Goal: Task Accomplishment & Management: Use online tool/utility

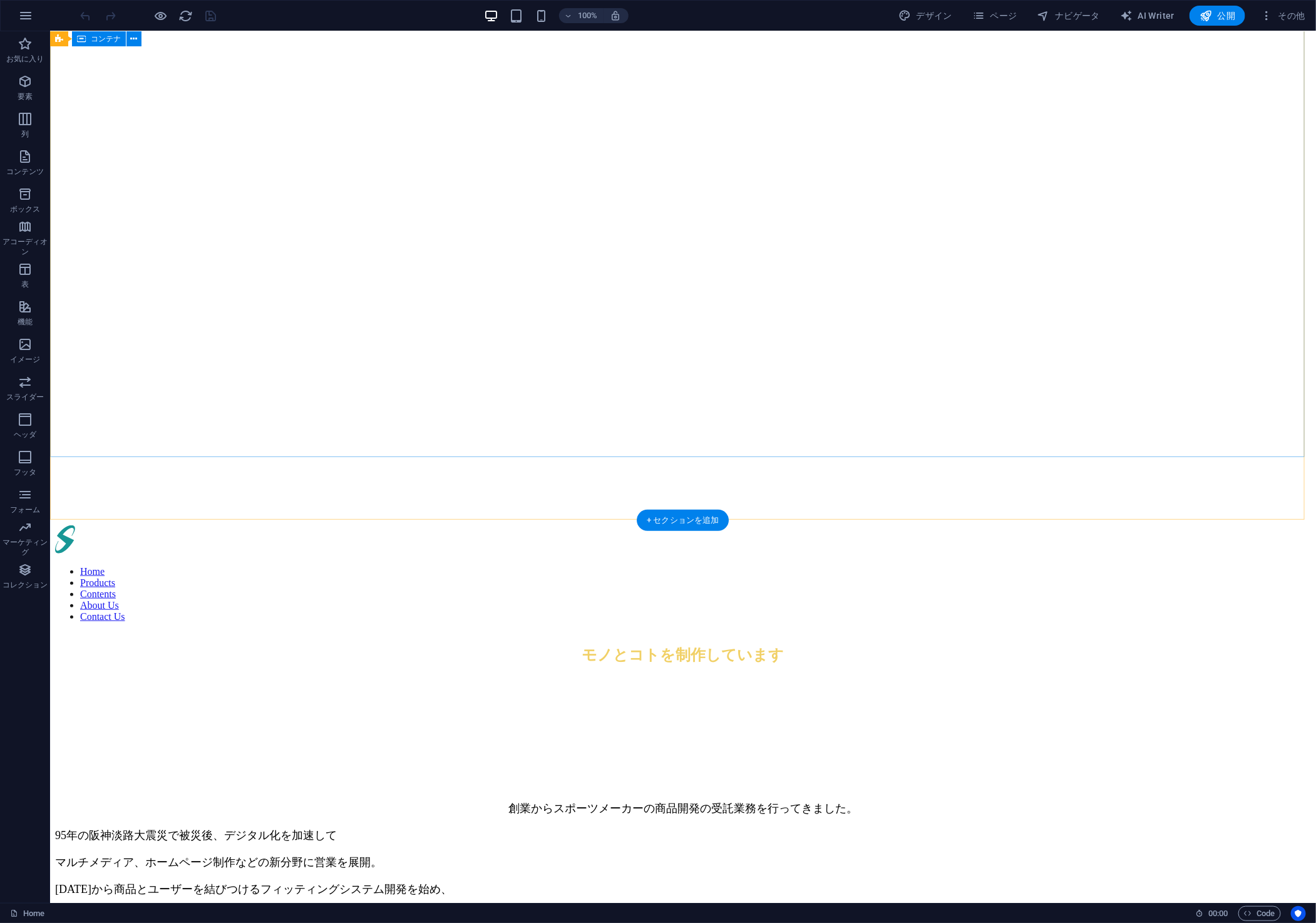
scroll to position [802, 0]
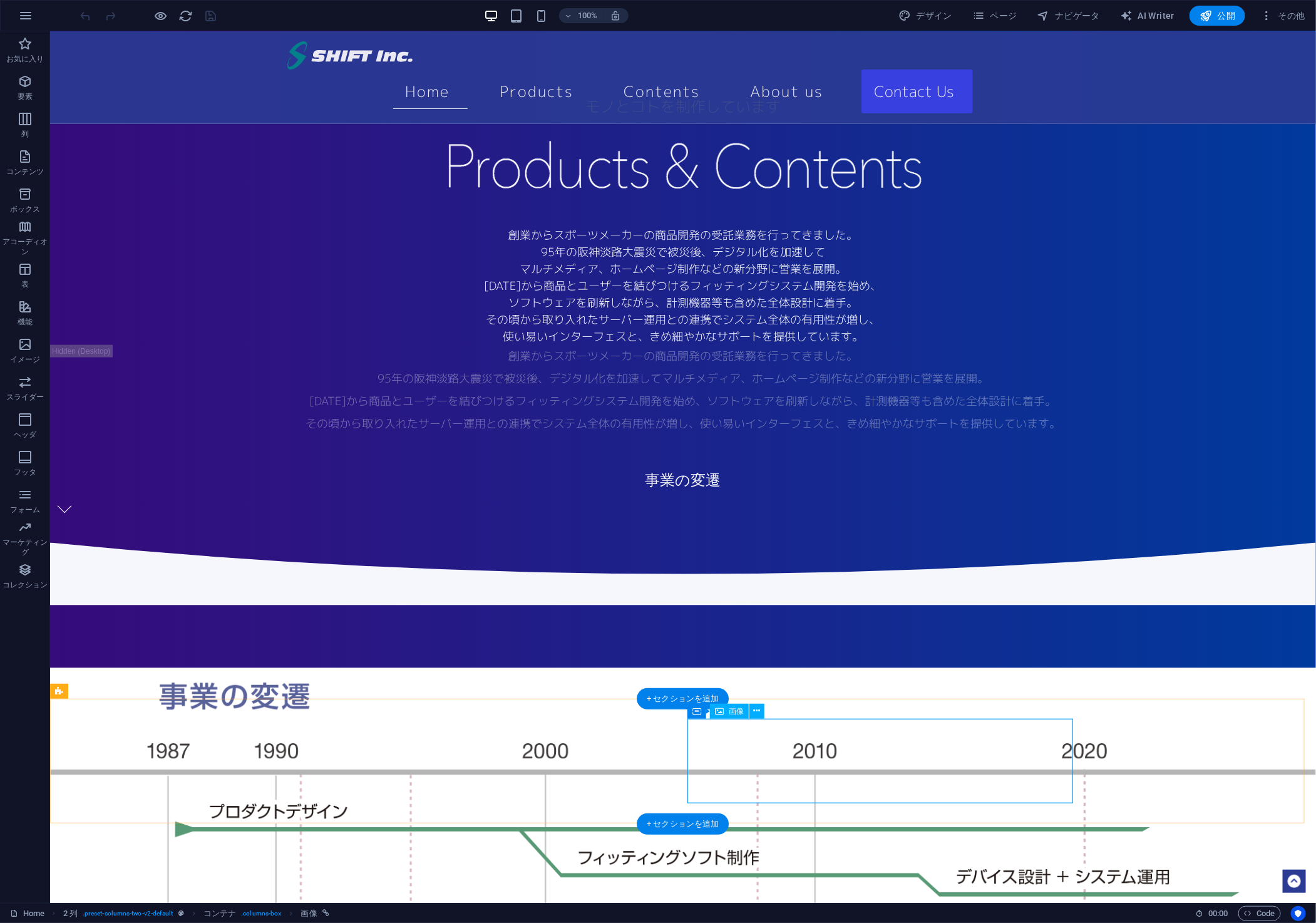
click at [1010, 16] on span "ページ" at bounding box center [995, 15] width 45 height 13
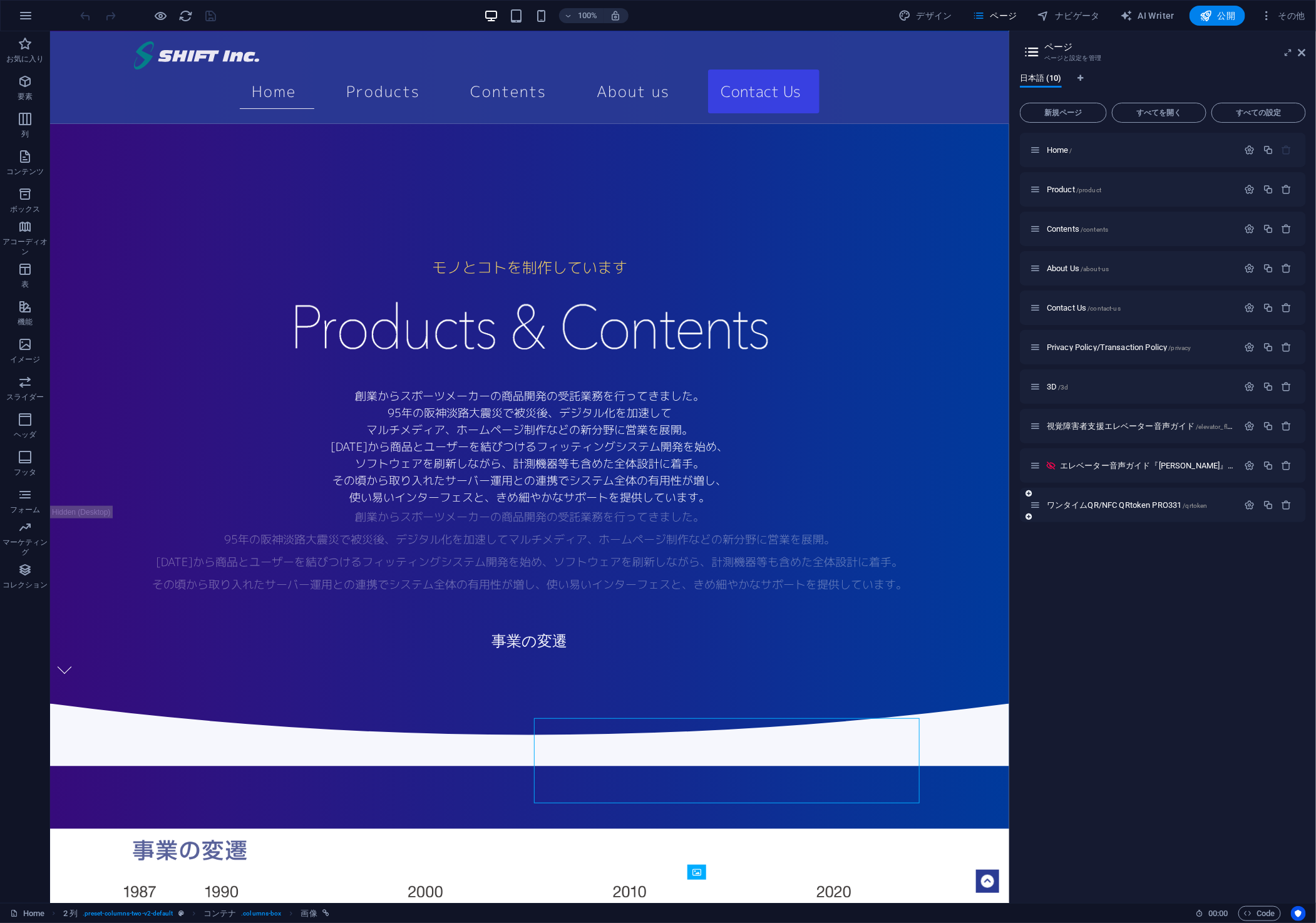
click at [1074, 498] on div "ワンタイムQR/NFC QRtoken PRO331 /qrtoken" at bounding box center [1134, 504] width 208 height 14
click at [1083, 506] on span "ワンタイムQR/NFC QRtoken PRO331 /qrtoken" at bounding box center [1127, 504] width 161 height 9
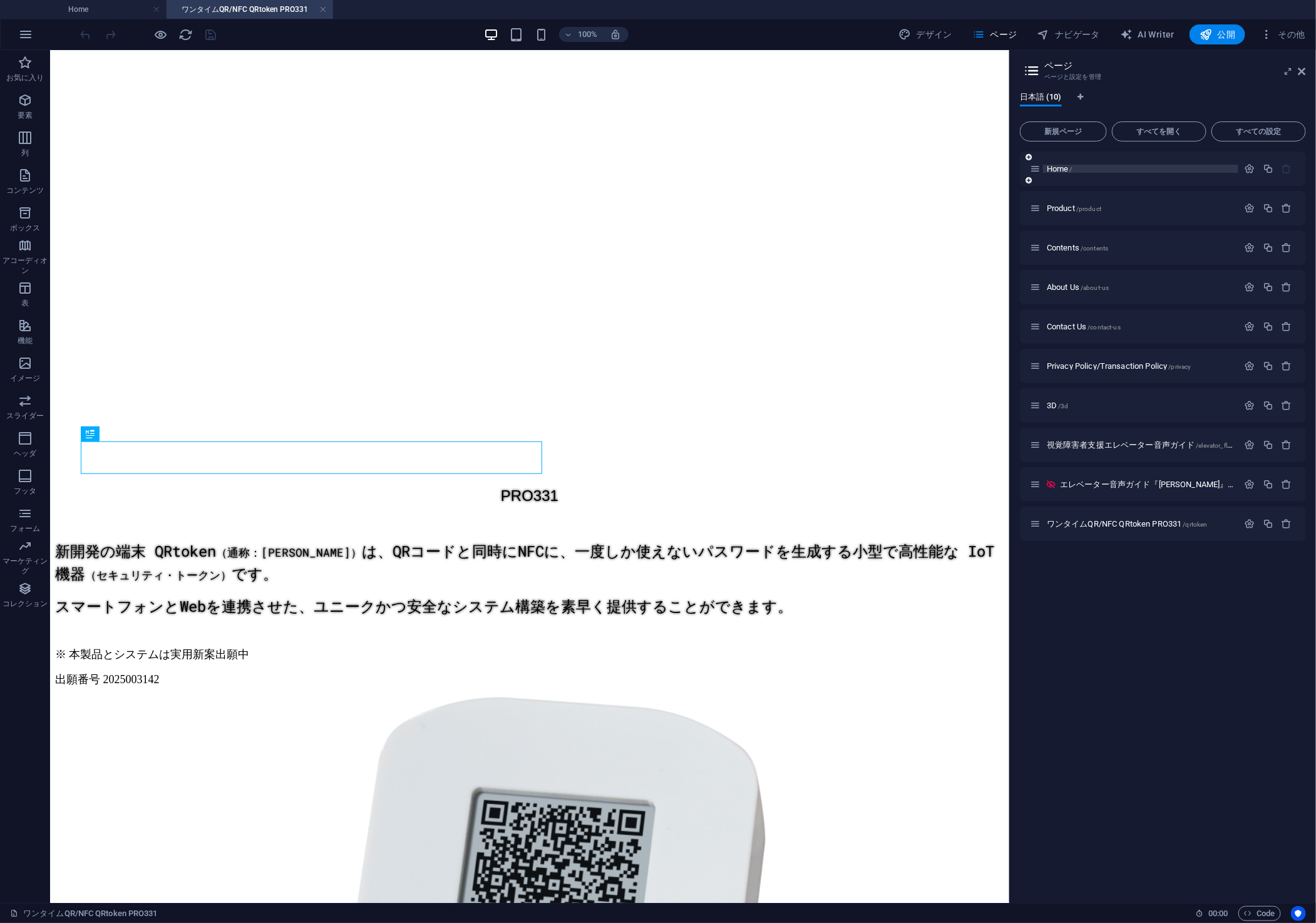
scroll to position [0, 0]
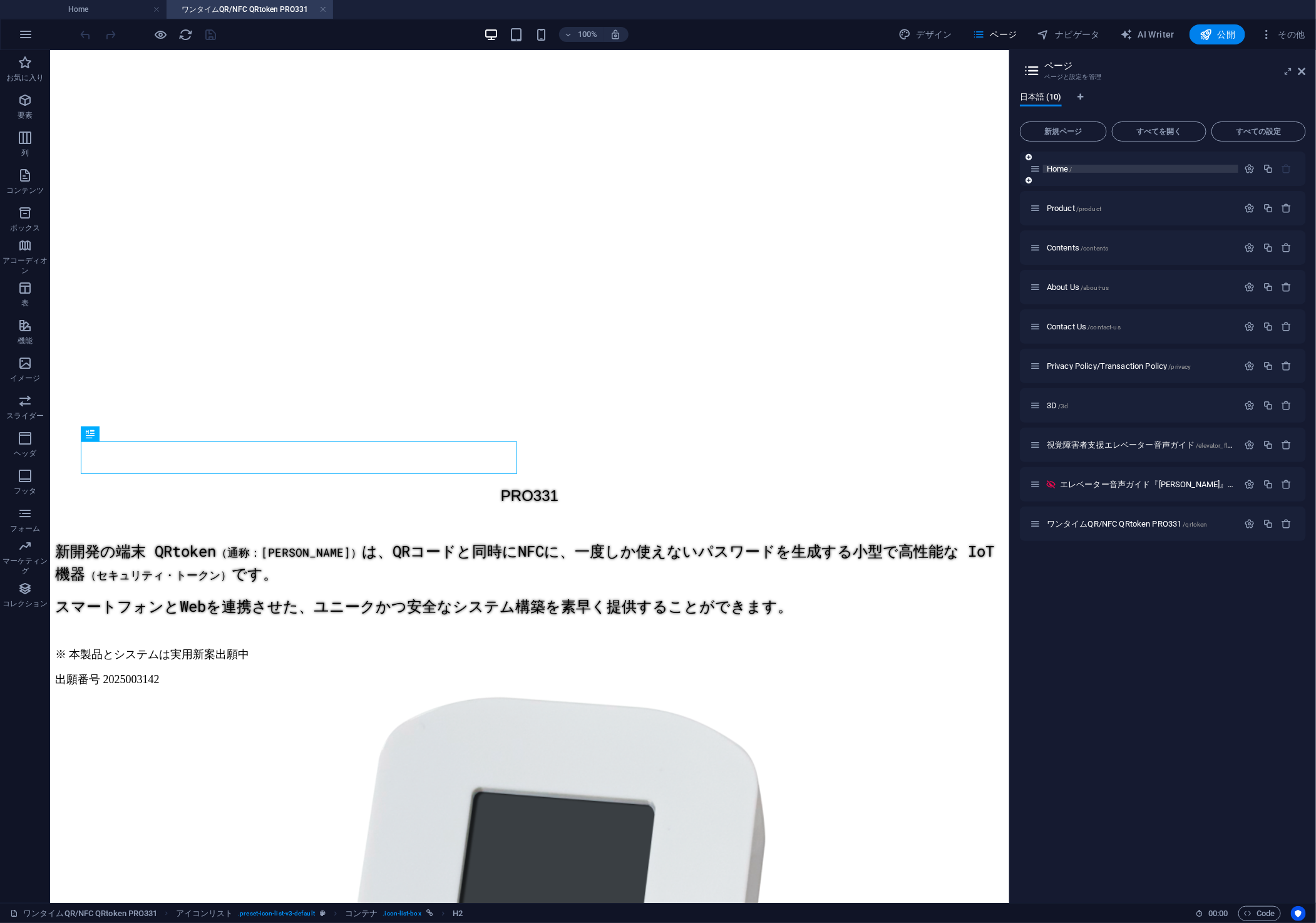
click at [1064, 169] on span "Home /" at bounding box center [1059, 168] width 26 height 9
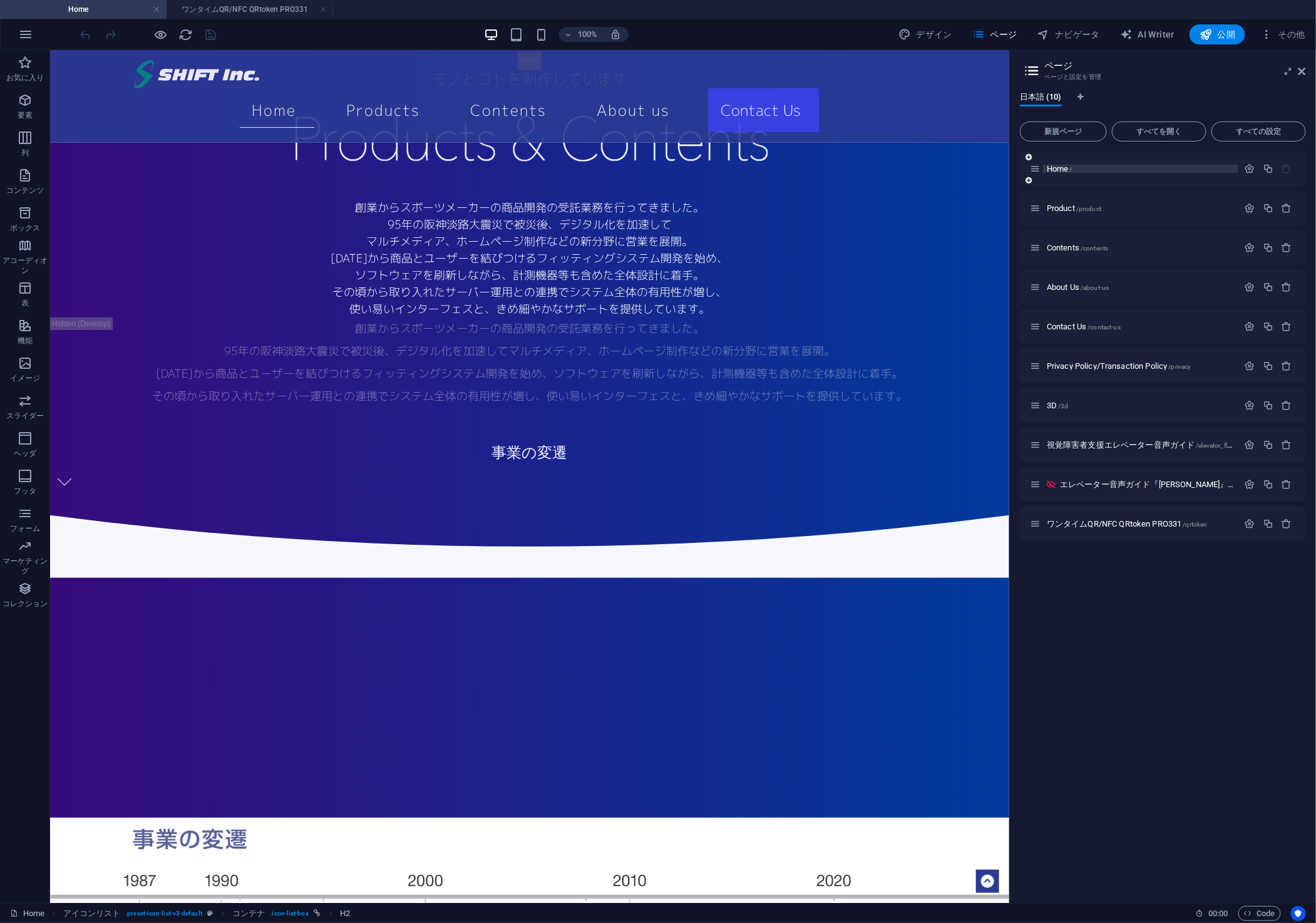
scroll to position [637, 0]
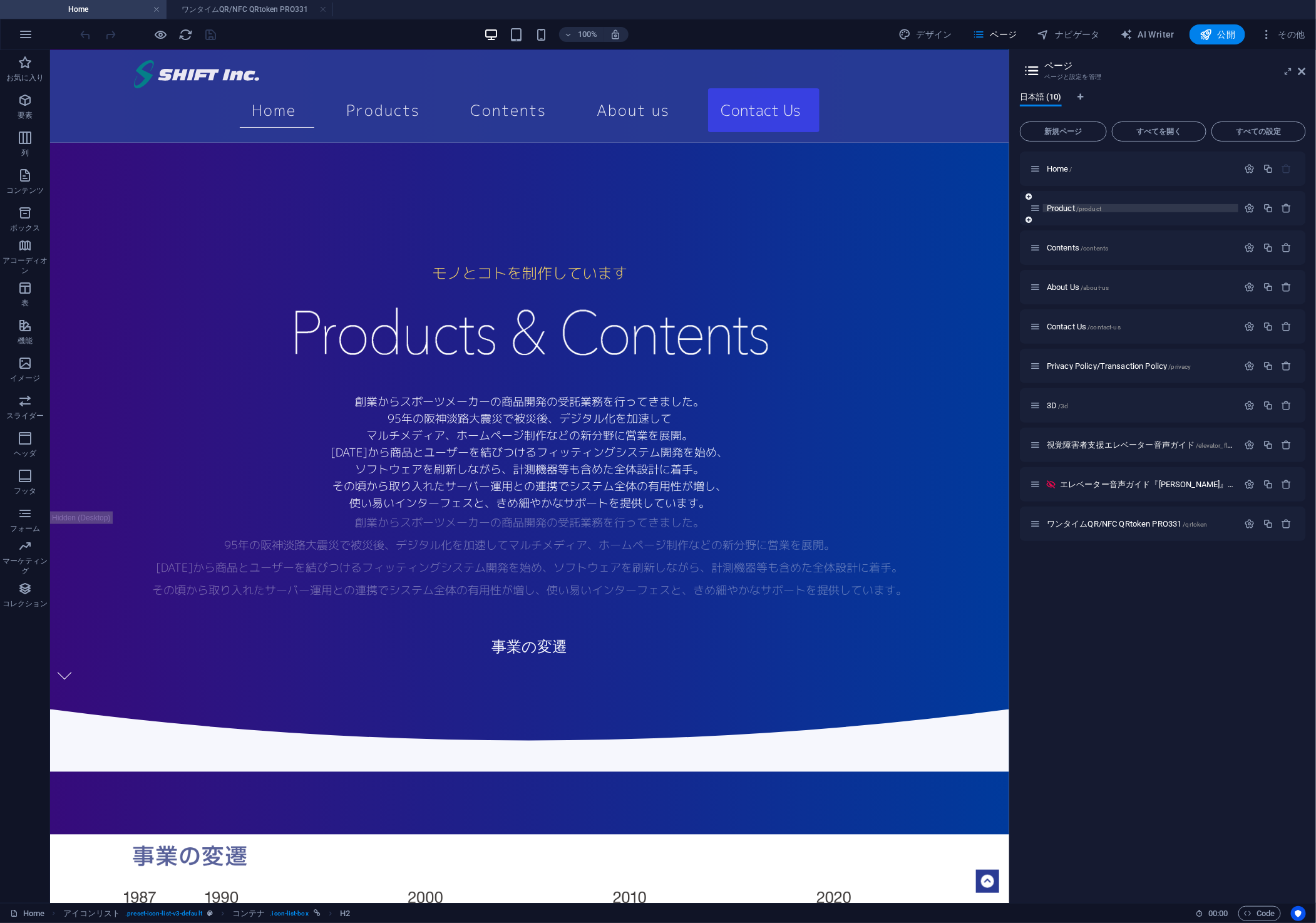
click at [1065, 211] on span "Product /product" at bounding box center [1074, 207] width 54 height 9
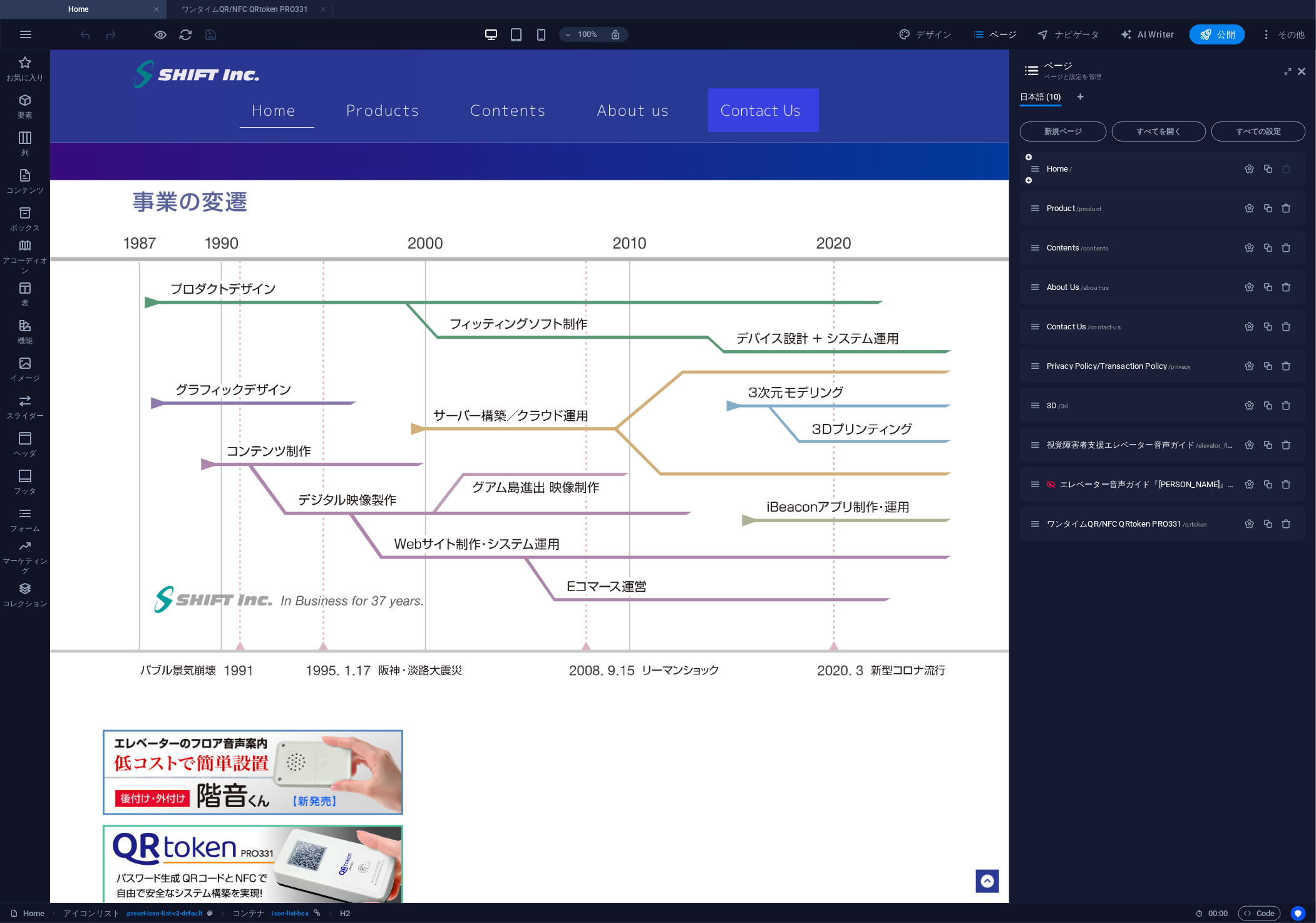
scroll to position [0, 0]
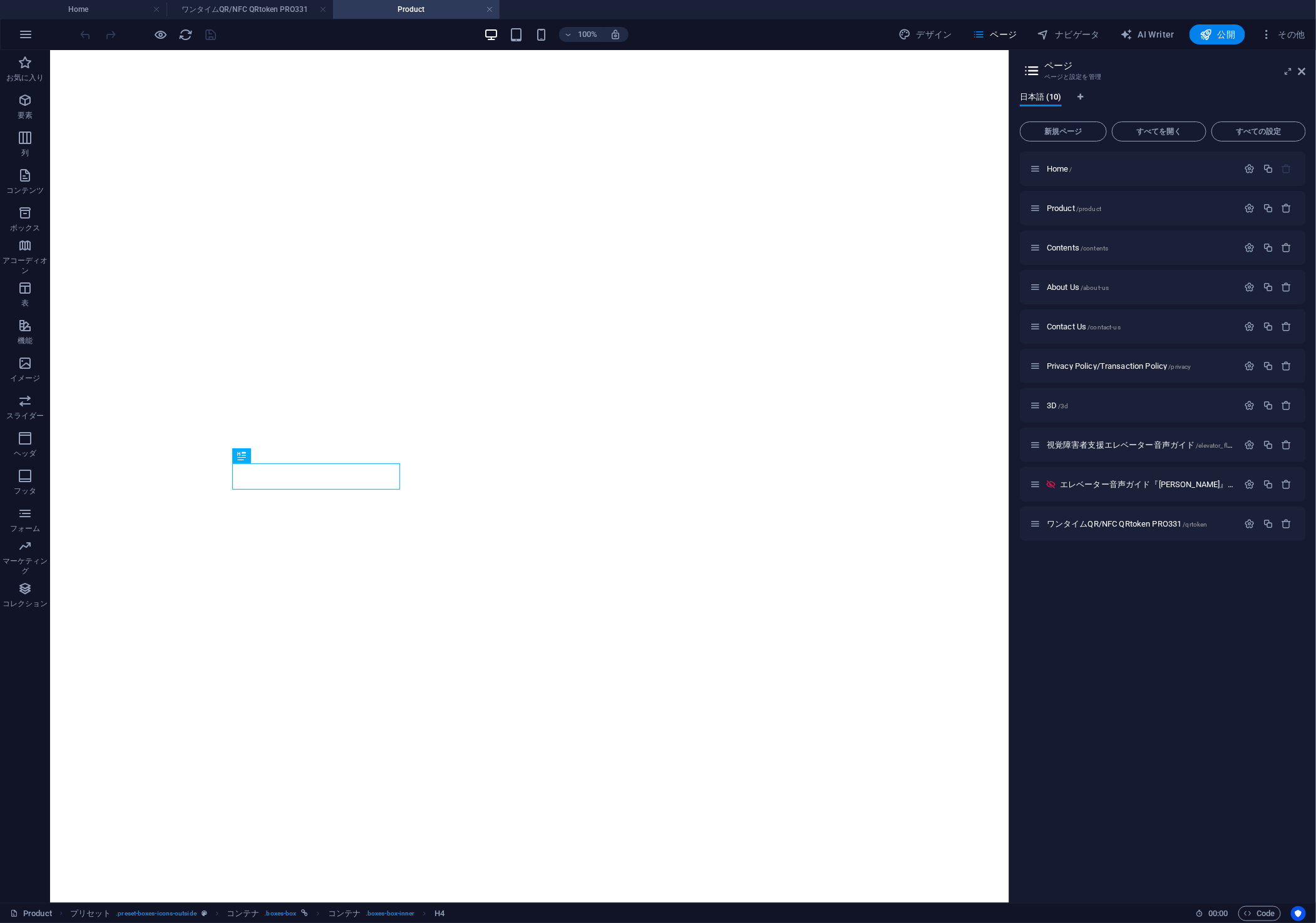
click at [1298, 39] on span "その他" at bounding box center [1283, 34] width 45 height 13
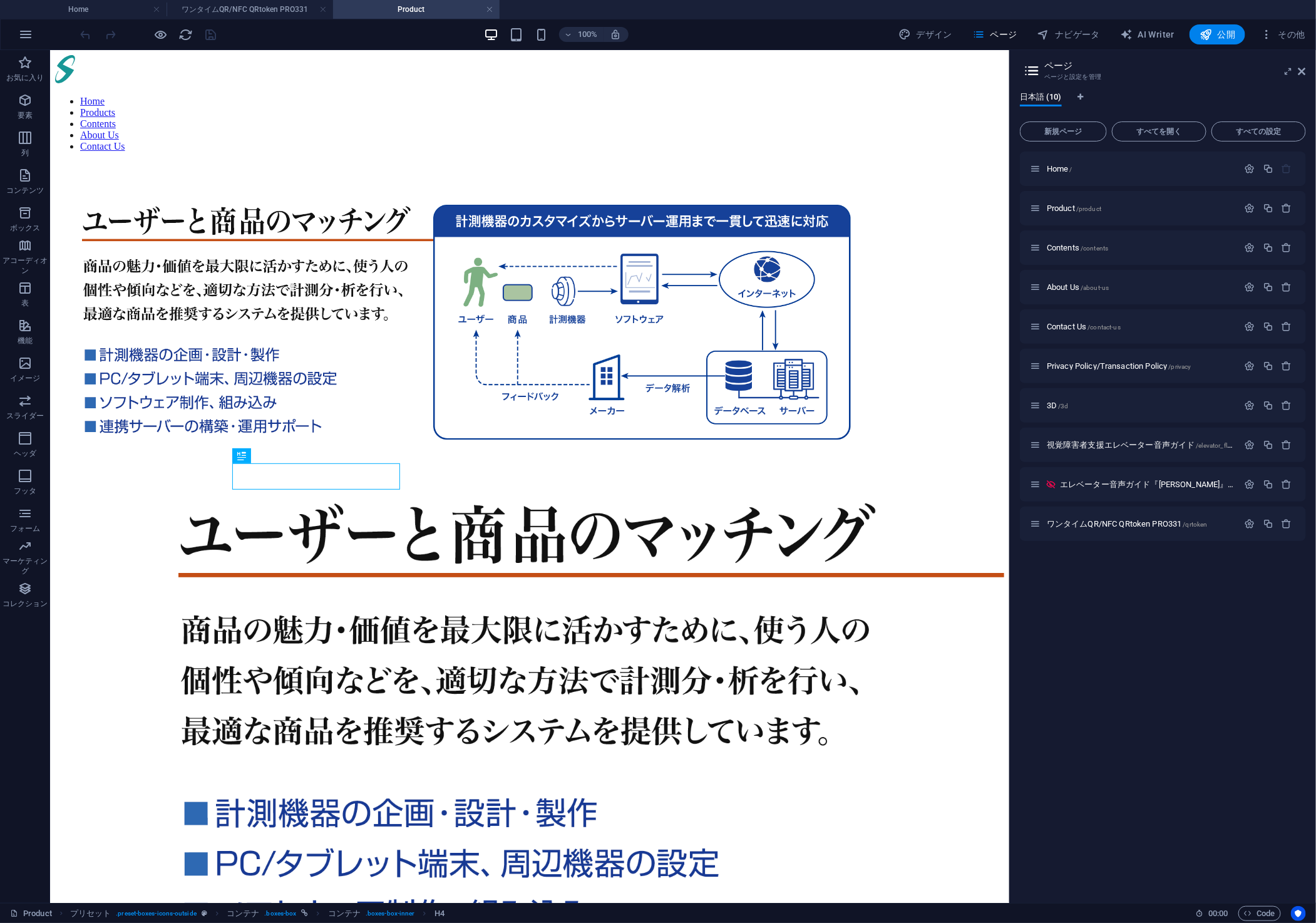
scroll to position [1322, 0]
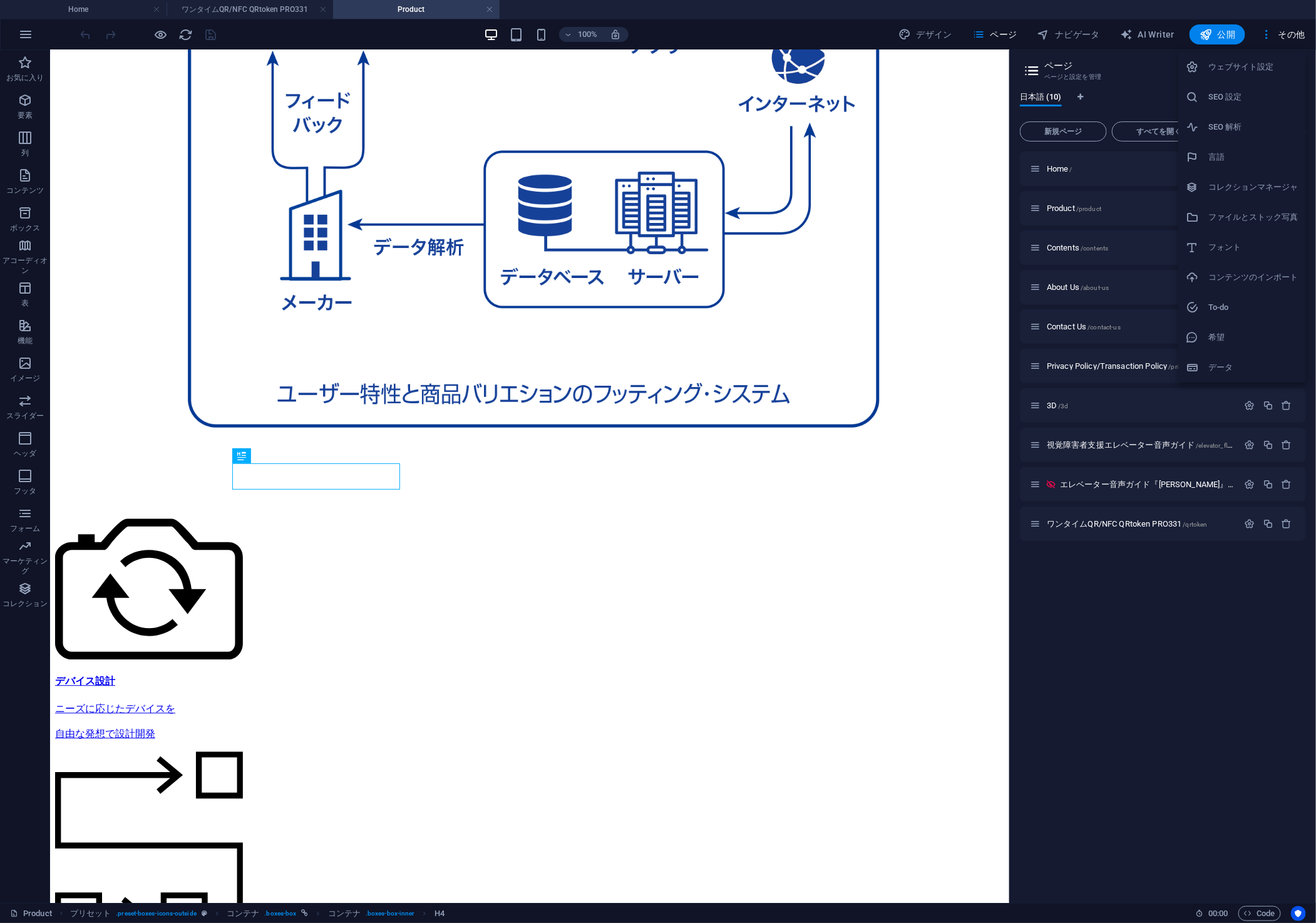
click at [233, 11] on div at bounding box center [658, 462] width 1316 height 923
click at [1302, 74] on icon at bounding box center [1302, 71] width 8 height 10
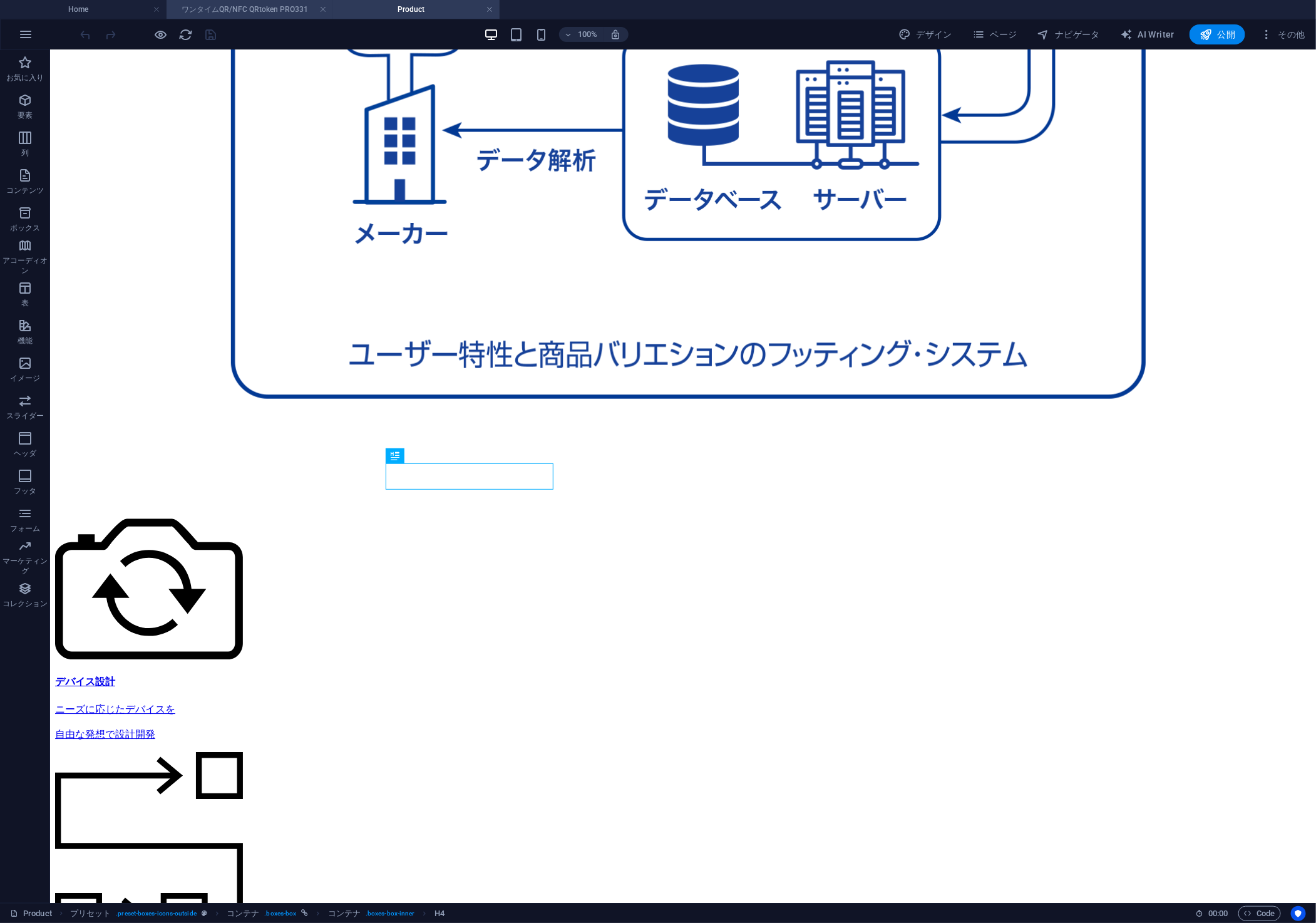
click at [288, 8] on h4 "ワンタイムQR/NFC QRtoken PRO331" at bounding box center [249, 9] width 166 height 13
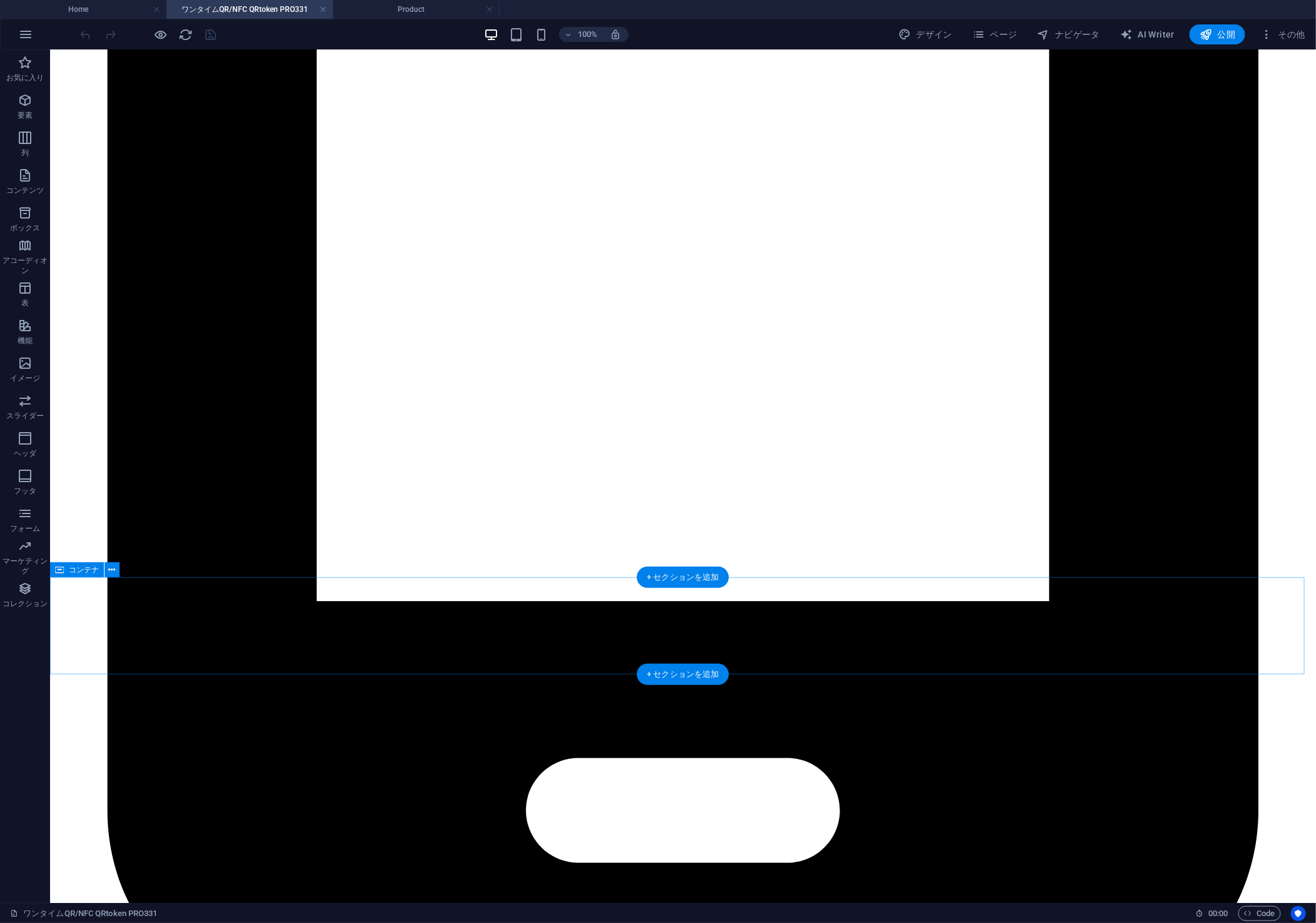
scroll to position [4923, 0]
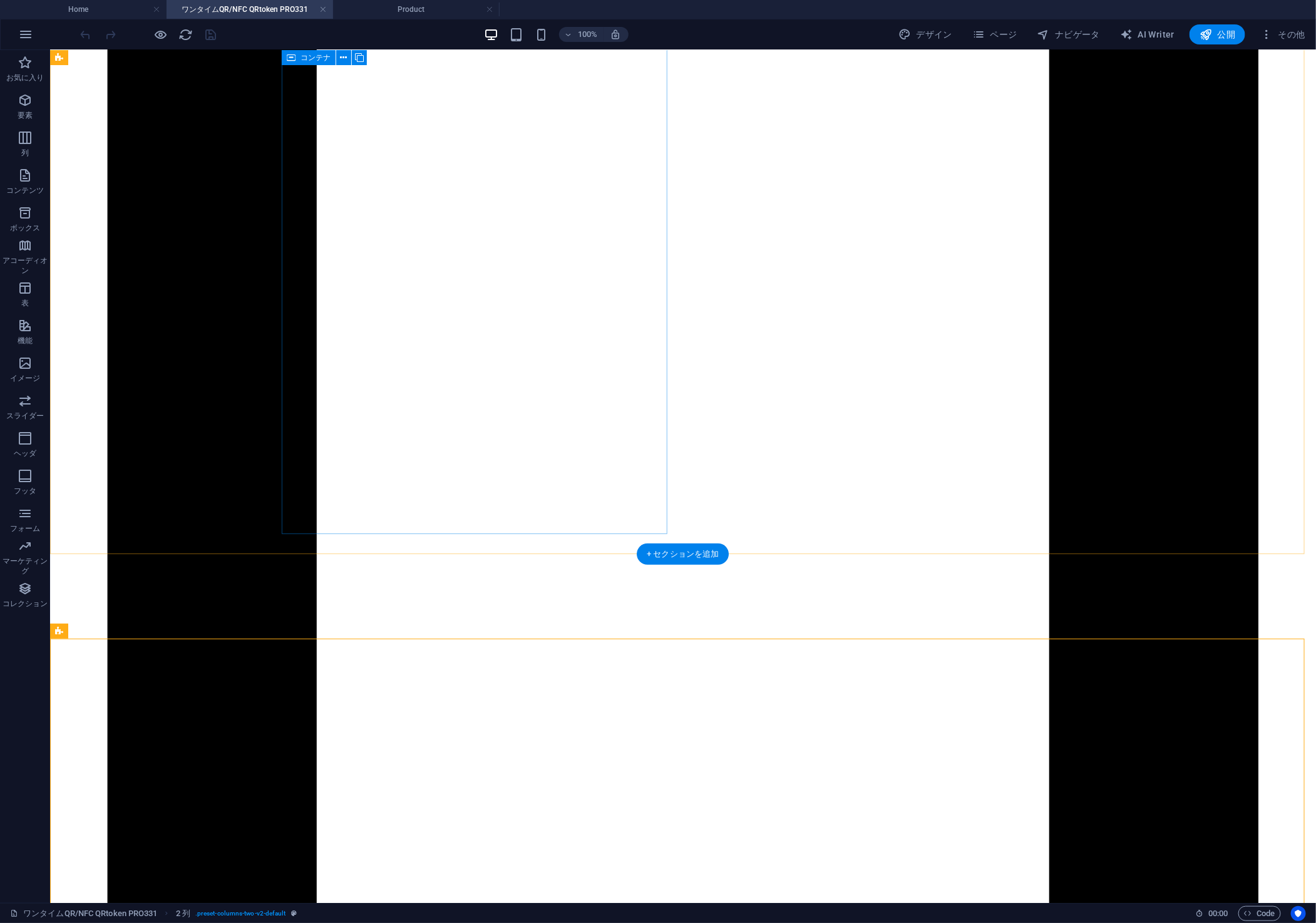
scroll to position [4452, 0]
click at [114, 13] on h4 "Home" at bounding box center [83, 9] width 166 height 13
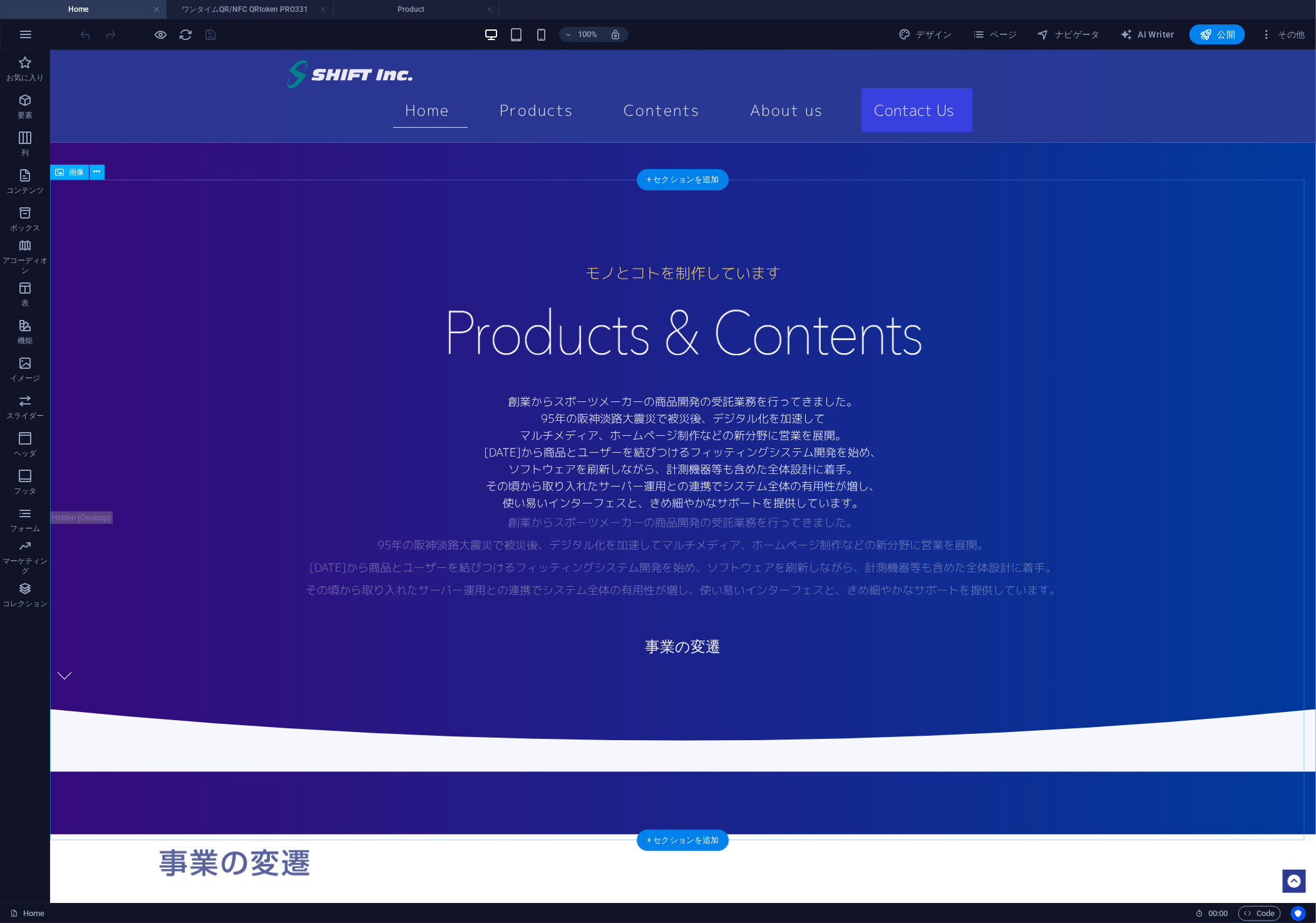
scroll to position [804, 0]
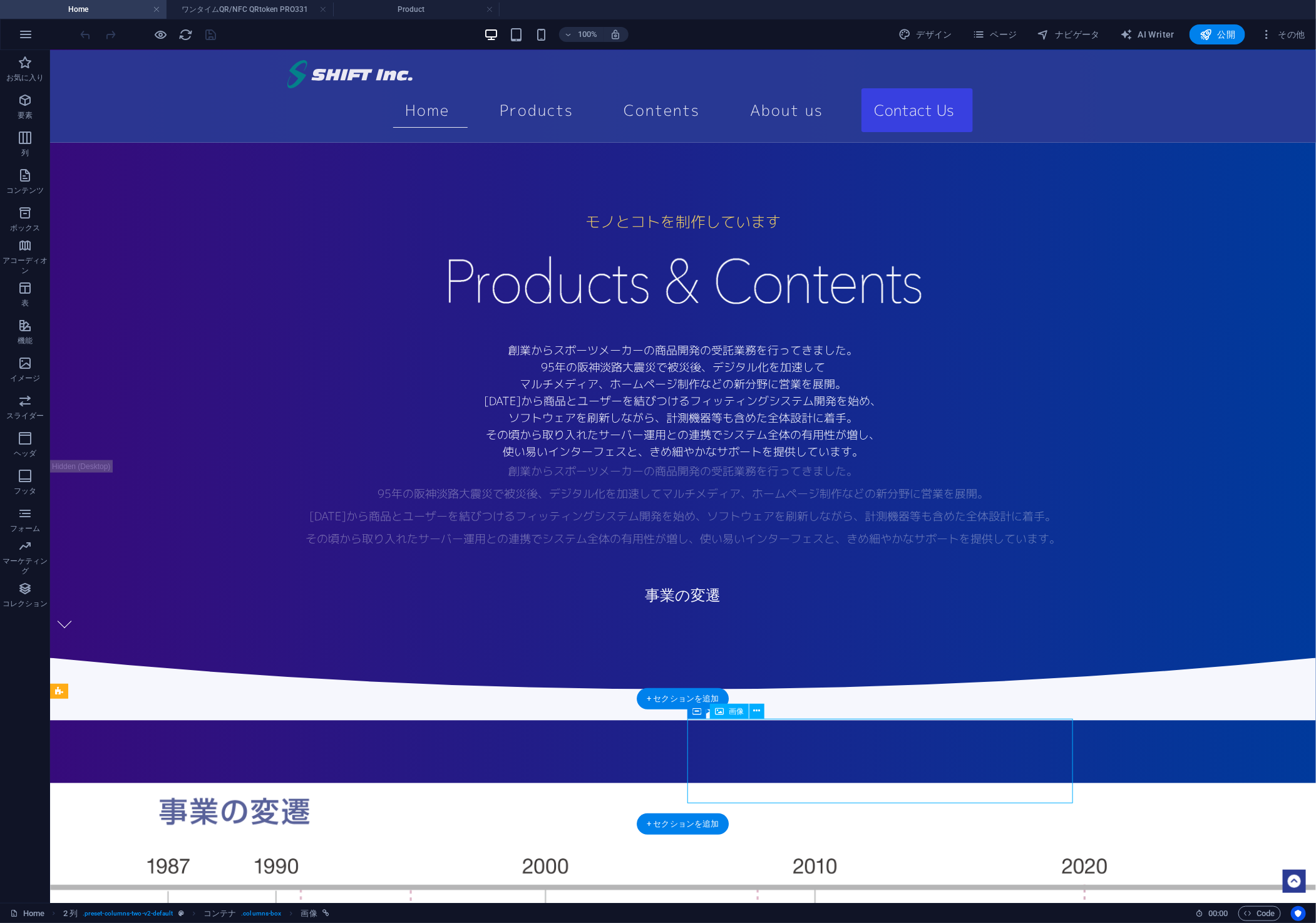
select select "px"
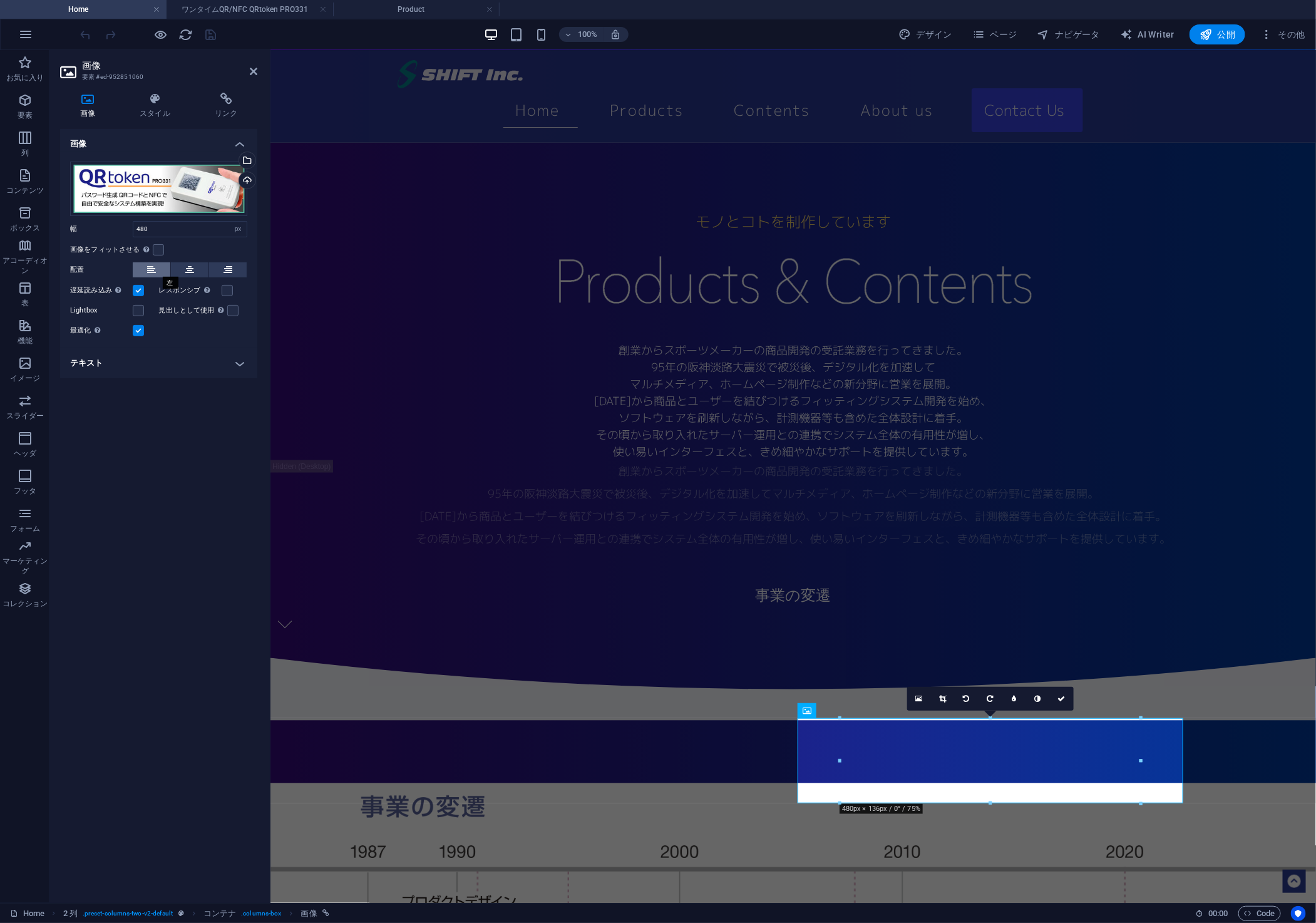
click at [151, 270] on icon at bounding box center [151, 270] width 8 height 15
select select "px"
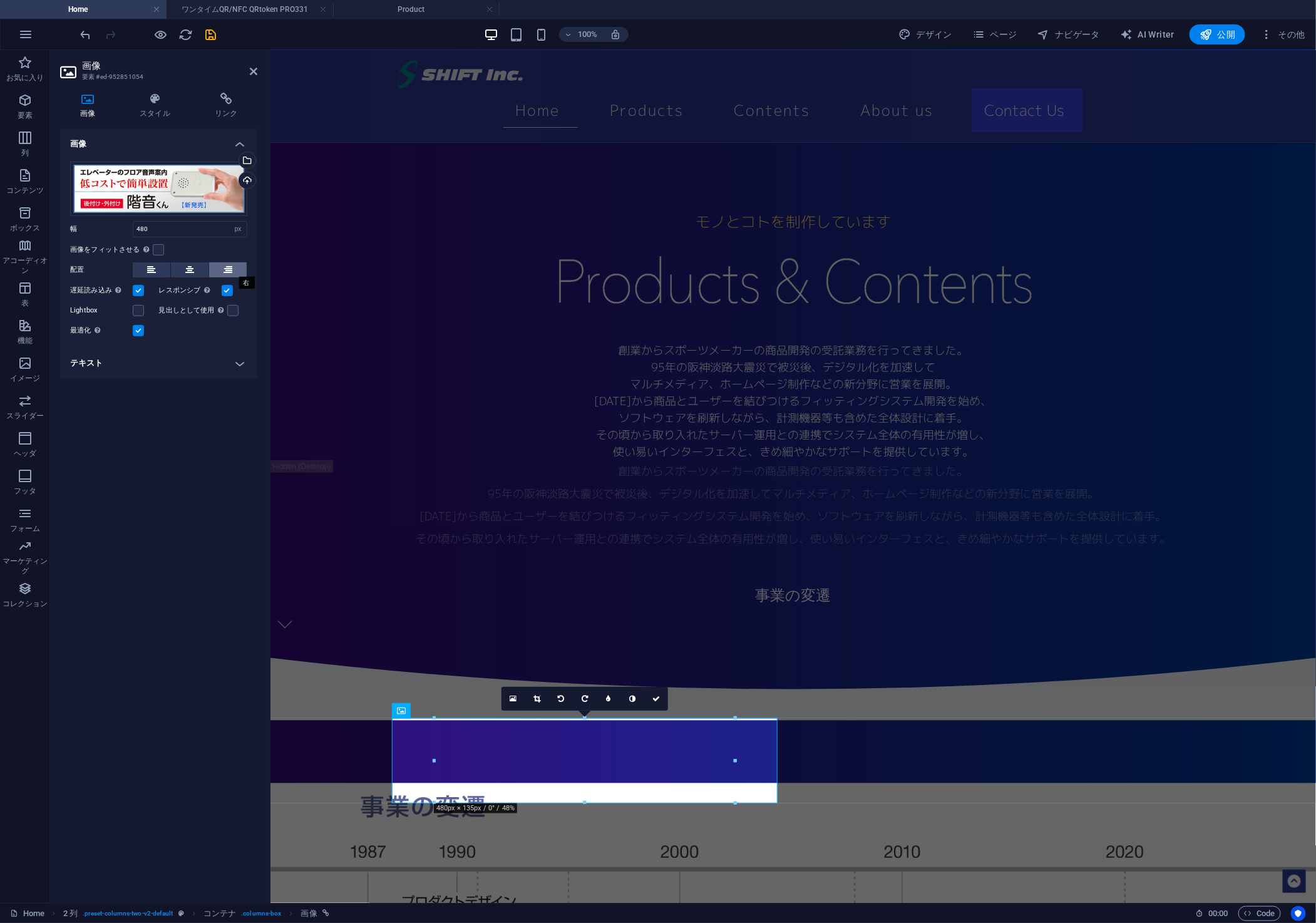
click at [227, 269] on icon at bounding box center [227, 270] width 8 height 15
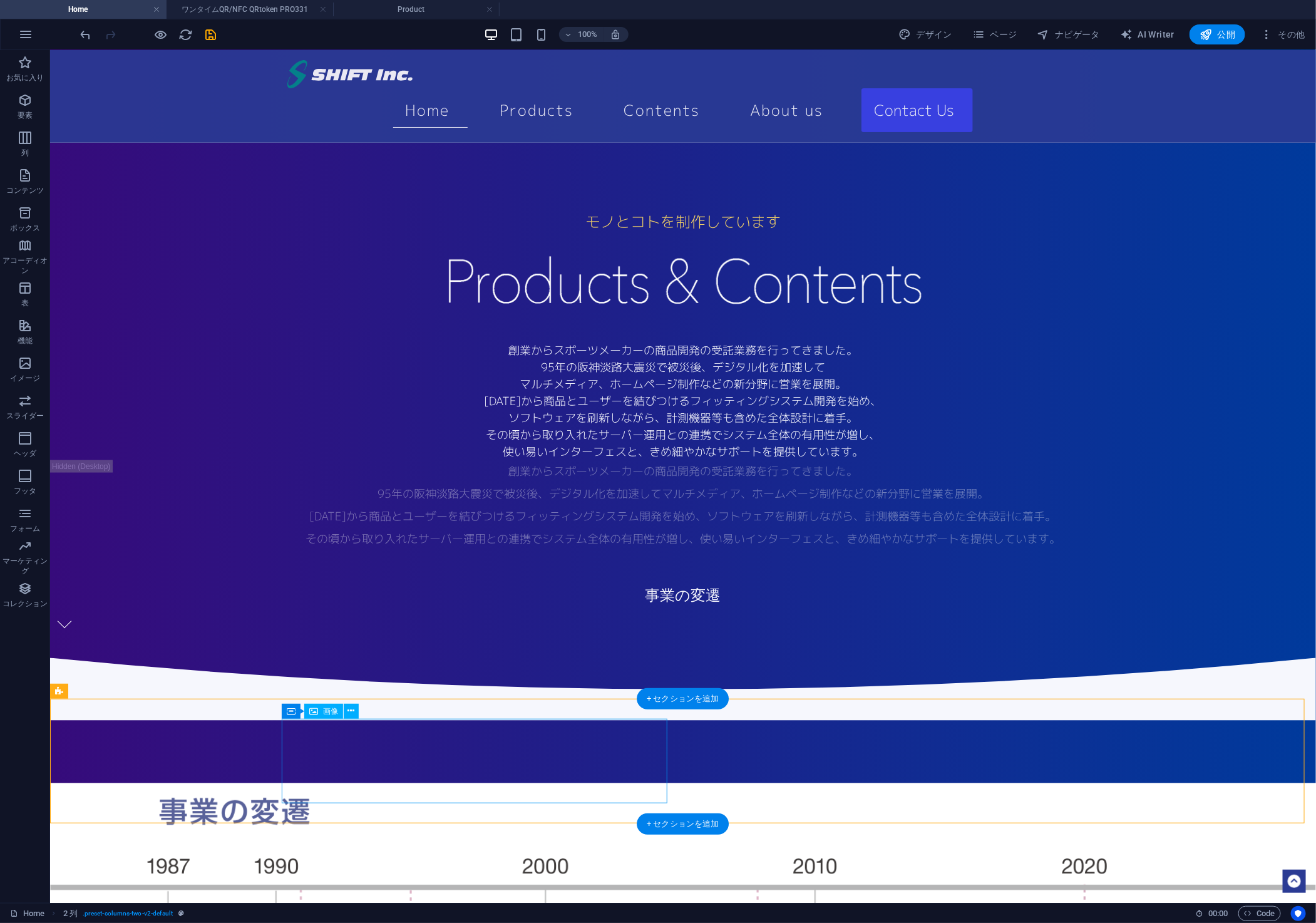
select select "px"
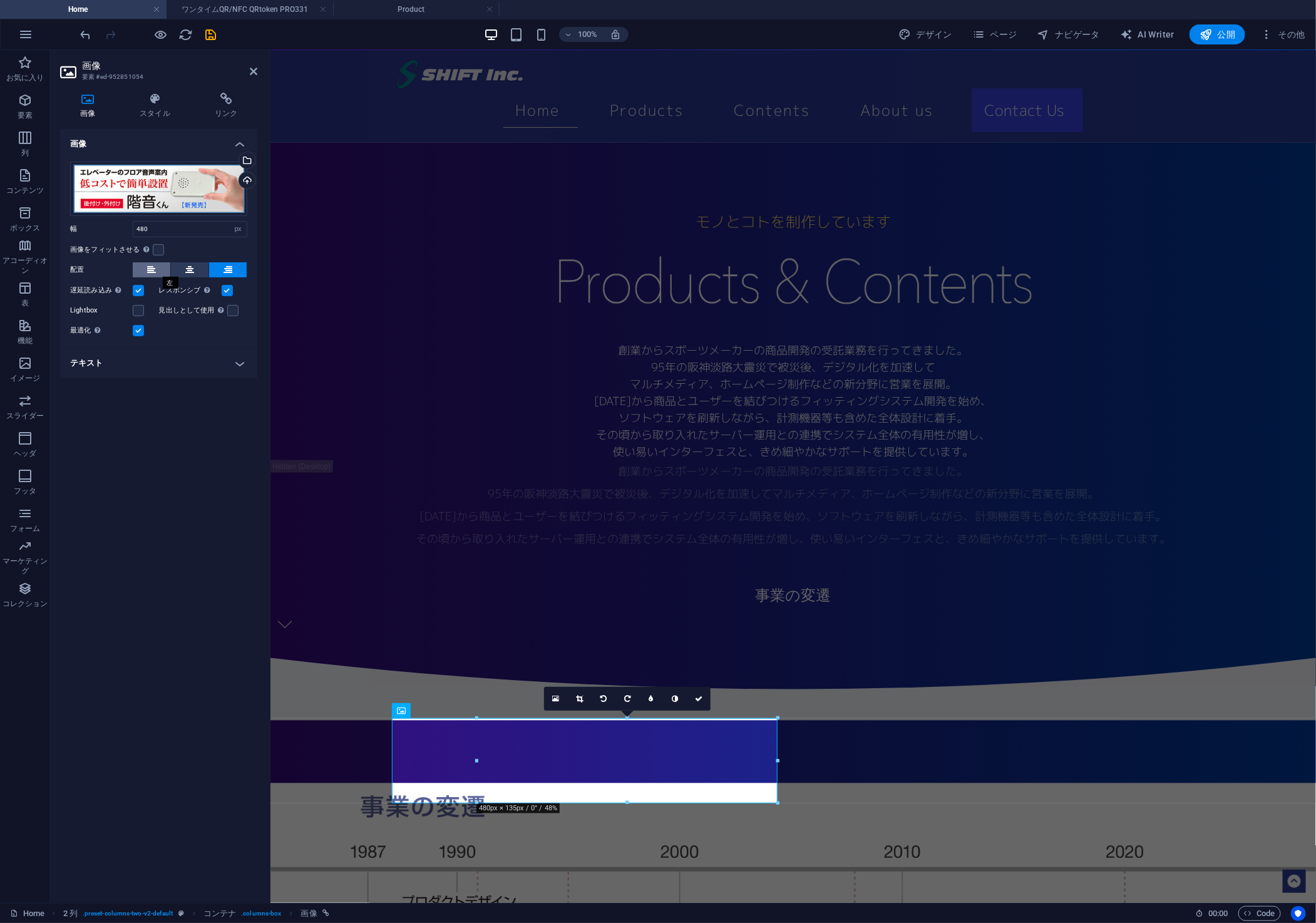
click at [143, 266] on button at bounding box center [151, 270] width 38 height 15
click at [233, 265] on button at bounding box center [227, 270] width 38 height 15
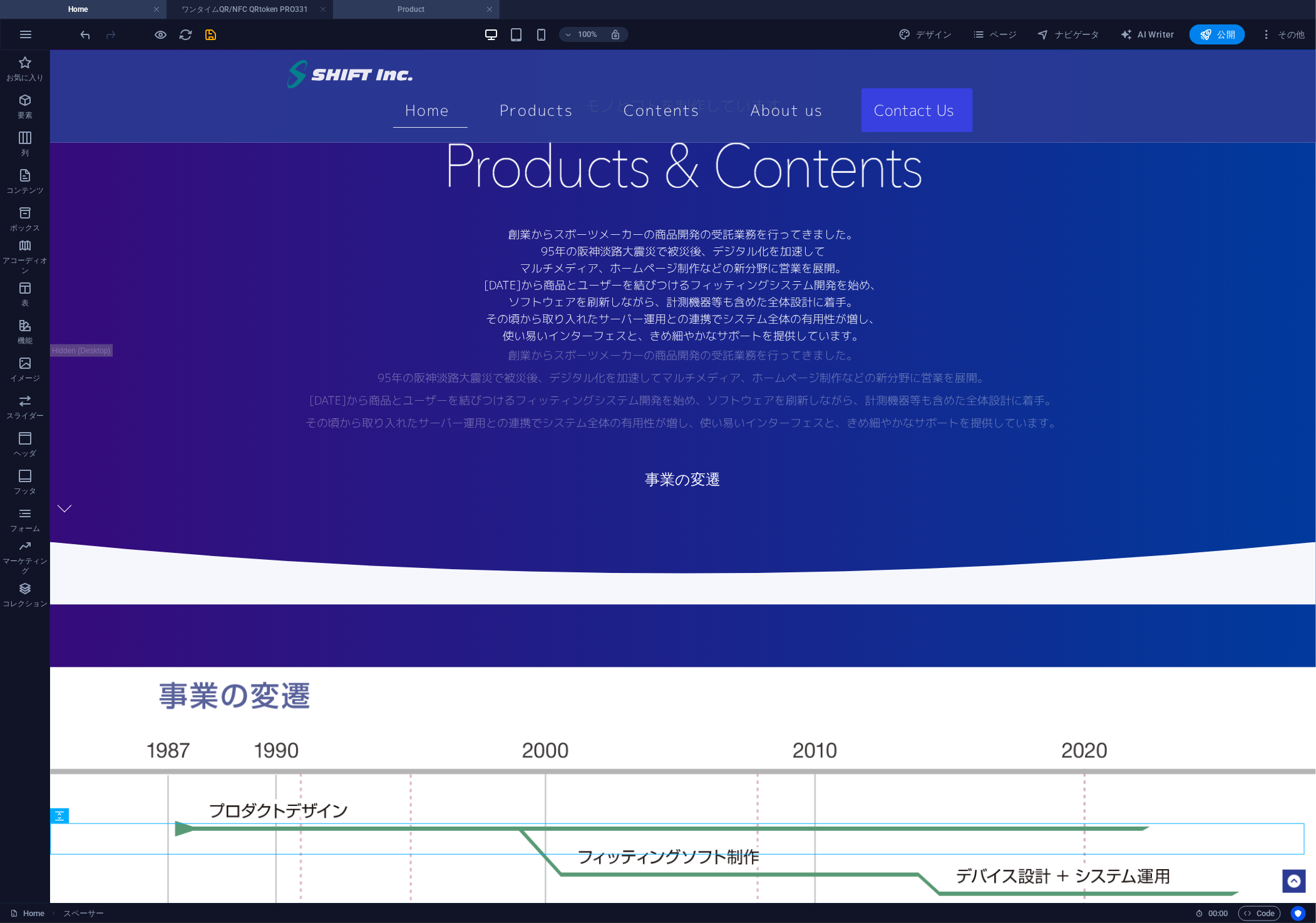
click at [424, 11] on h4 "Product" at bounding box center [416, 9] width 166 height 13
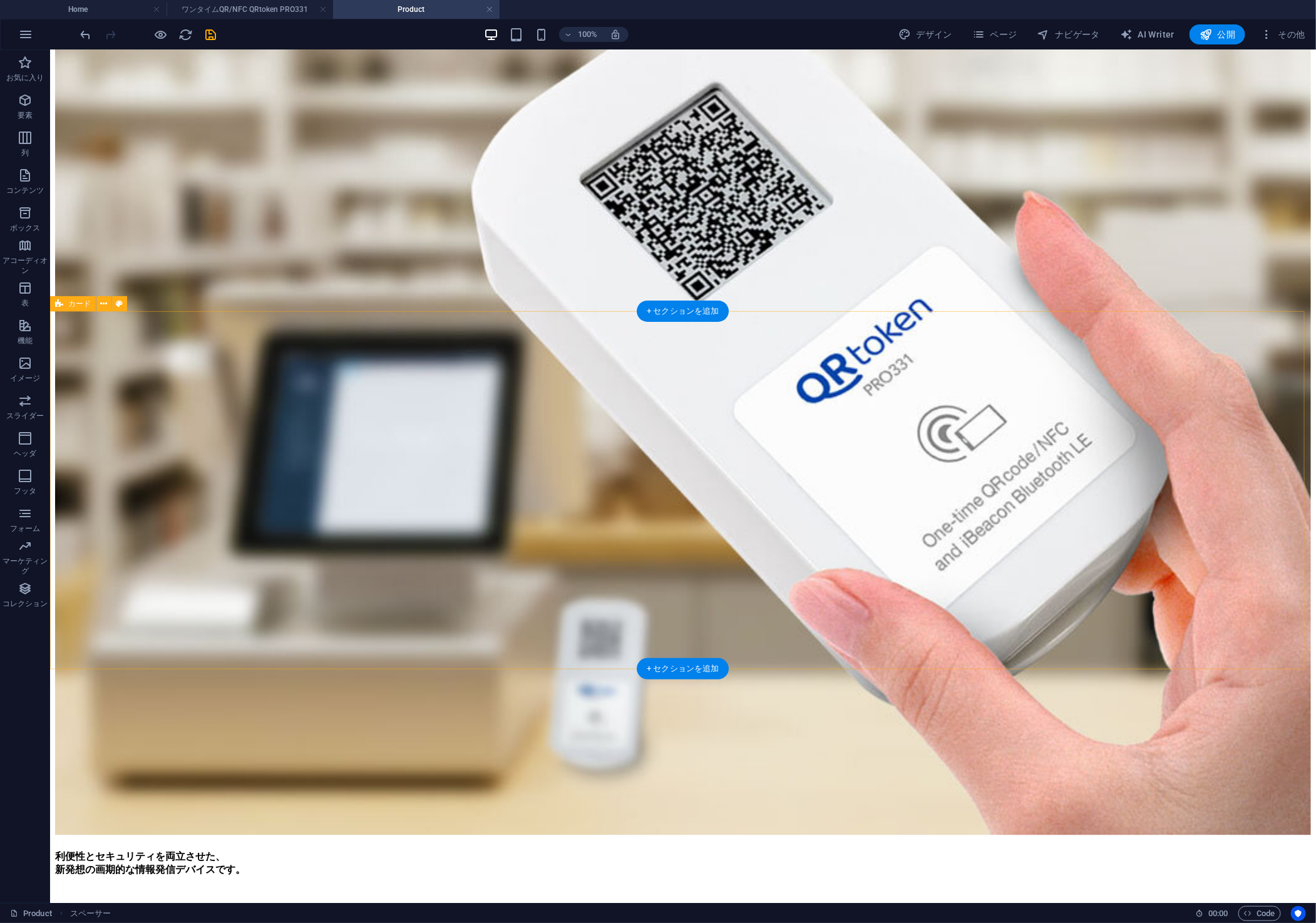
scroll to position [4184, 0]
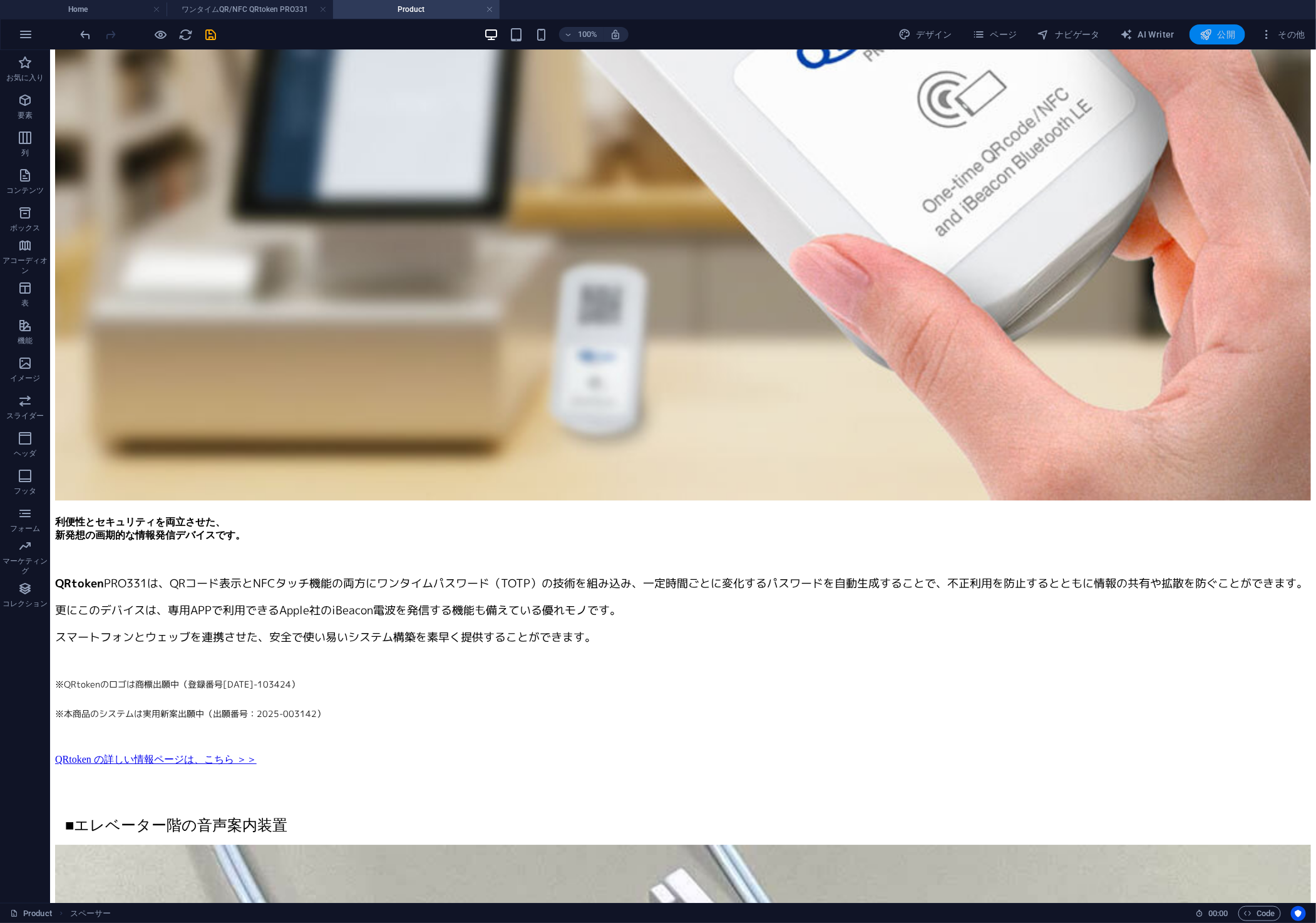
click at [1228, 32] on span "公開" at bounding box center [1217, 34] width 36 height 13
